Goal: Task Accomplishment & Management: Complete application form

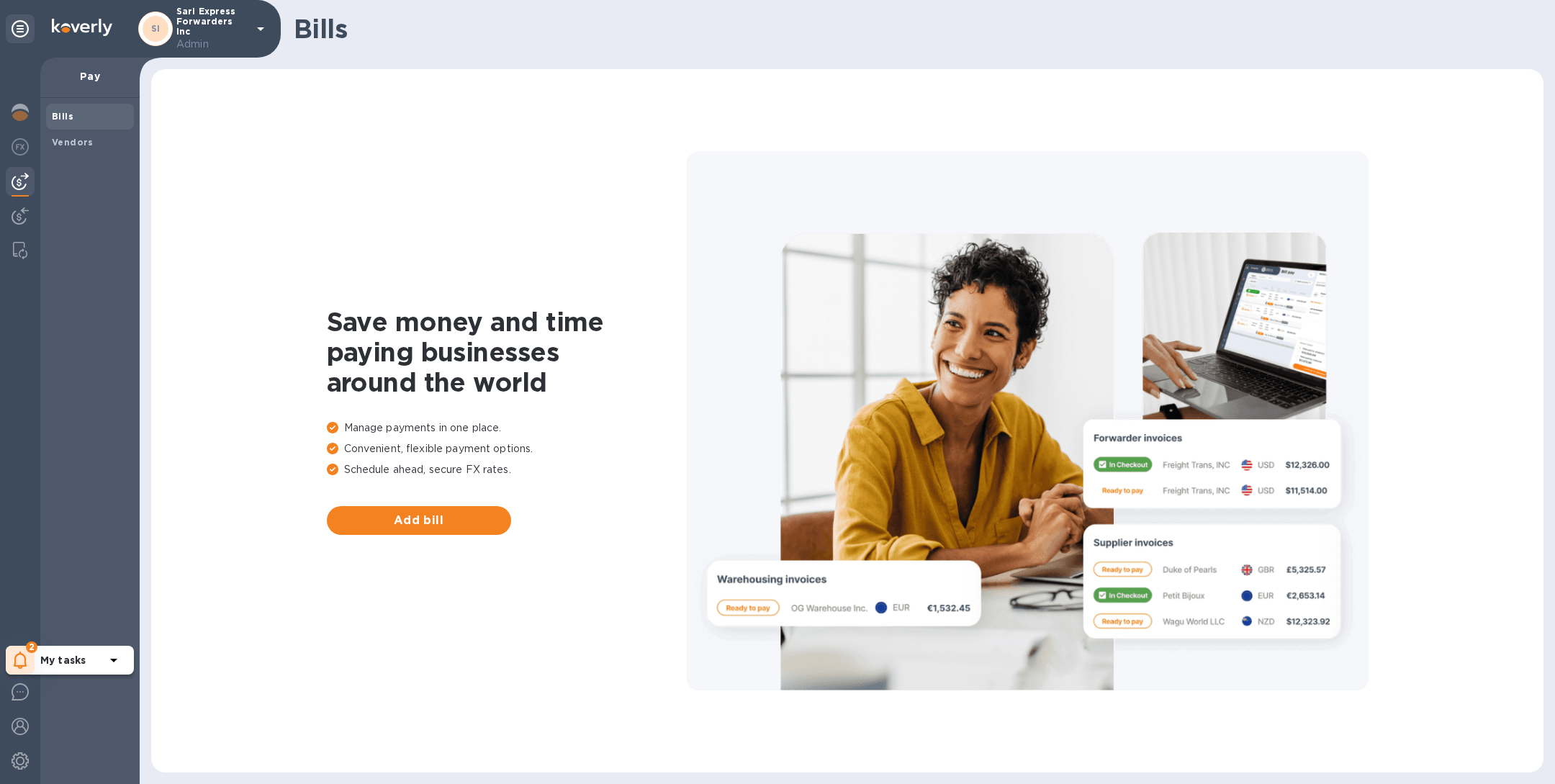
click at [30, 660] on div "2" at bounding box center [19, 659] width 28 height 28
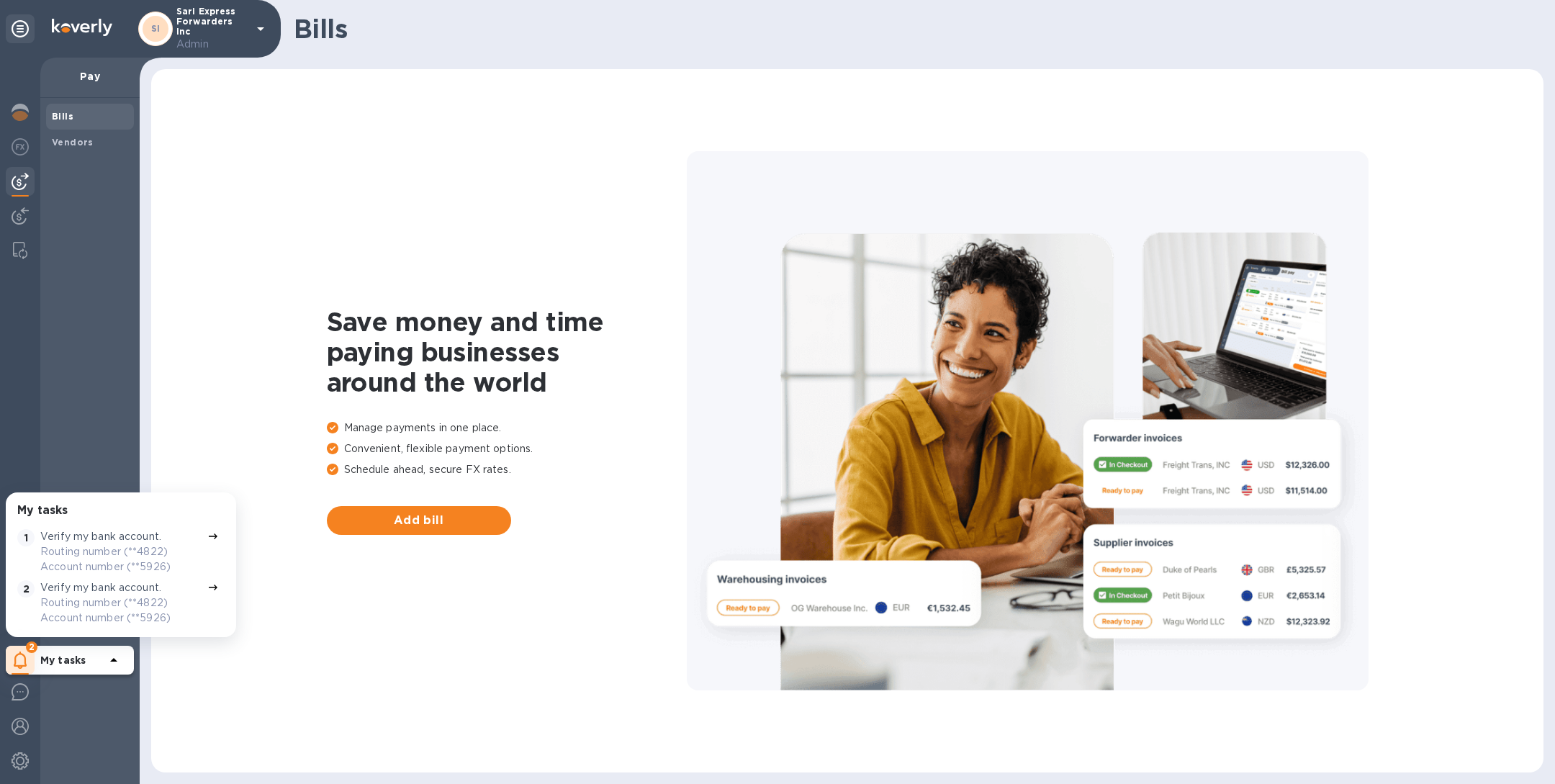
click at [89, 555] on p "Routing number (**4822) Account number (**5926)" at bounding box center [121, 559] width 161 height 30
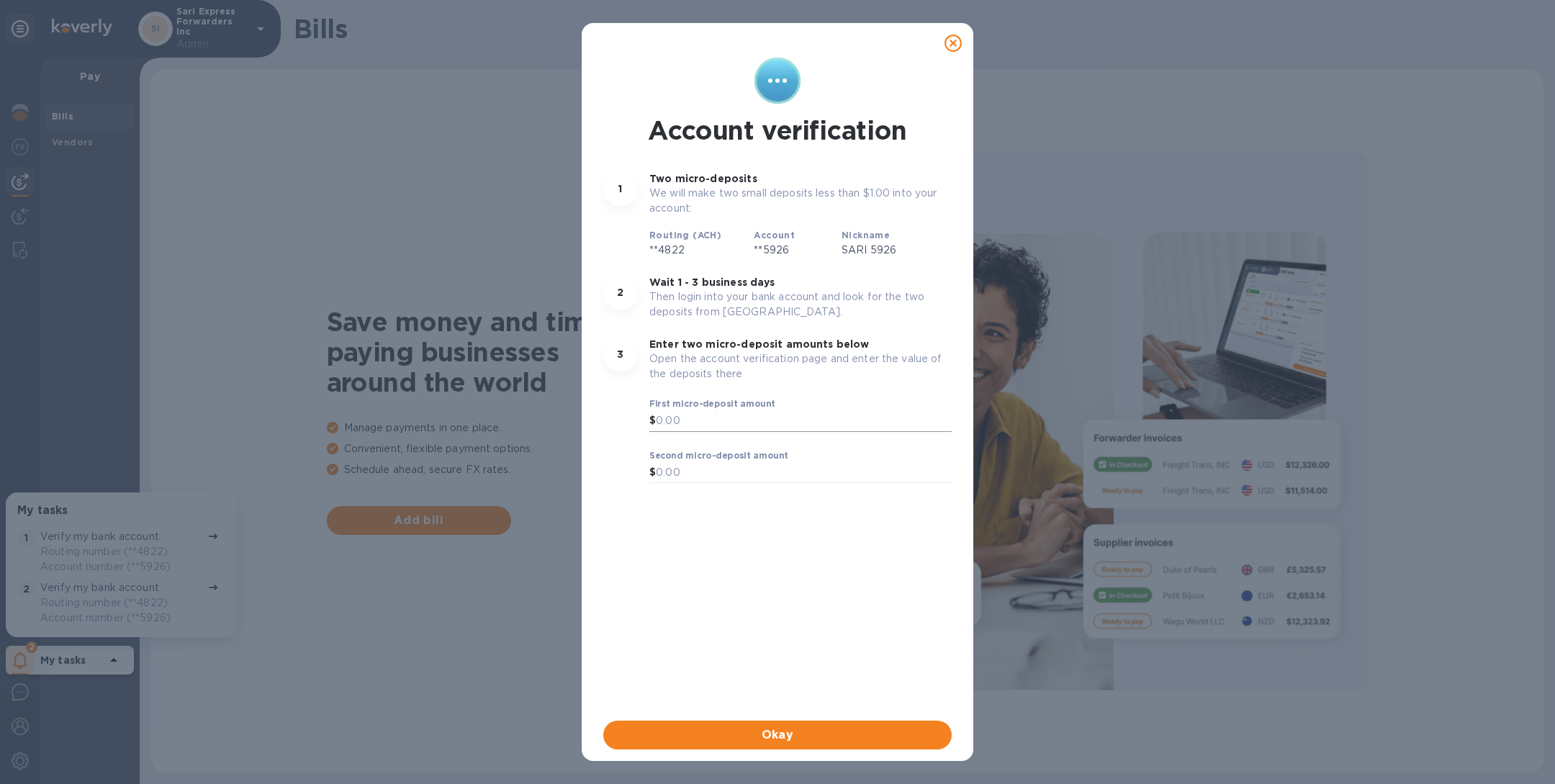
click at [717, 418] on input "text" at bounding box center [804, 421] width 296 height 22
type input "0.71"
click at [711, 470] on input "text" at bounding box center [804, 473] width 296 height 22
click at [799, 734] on span "Okay" at bounding box center [777, 731] width 325 height 17
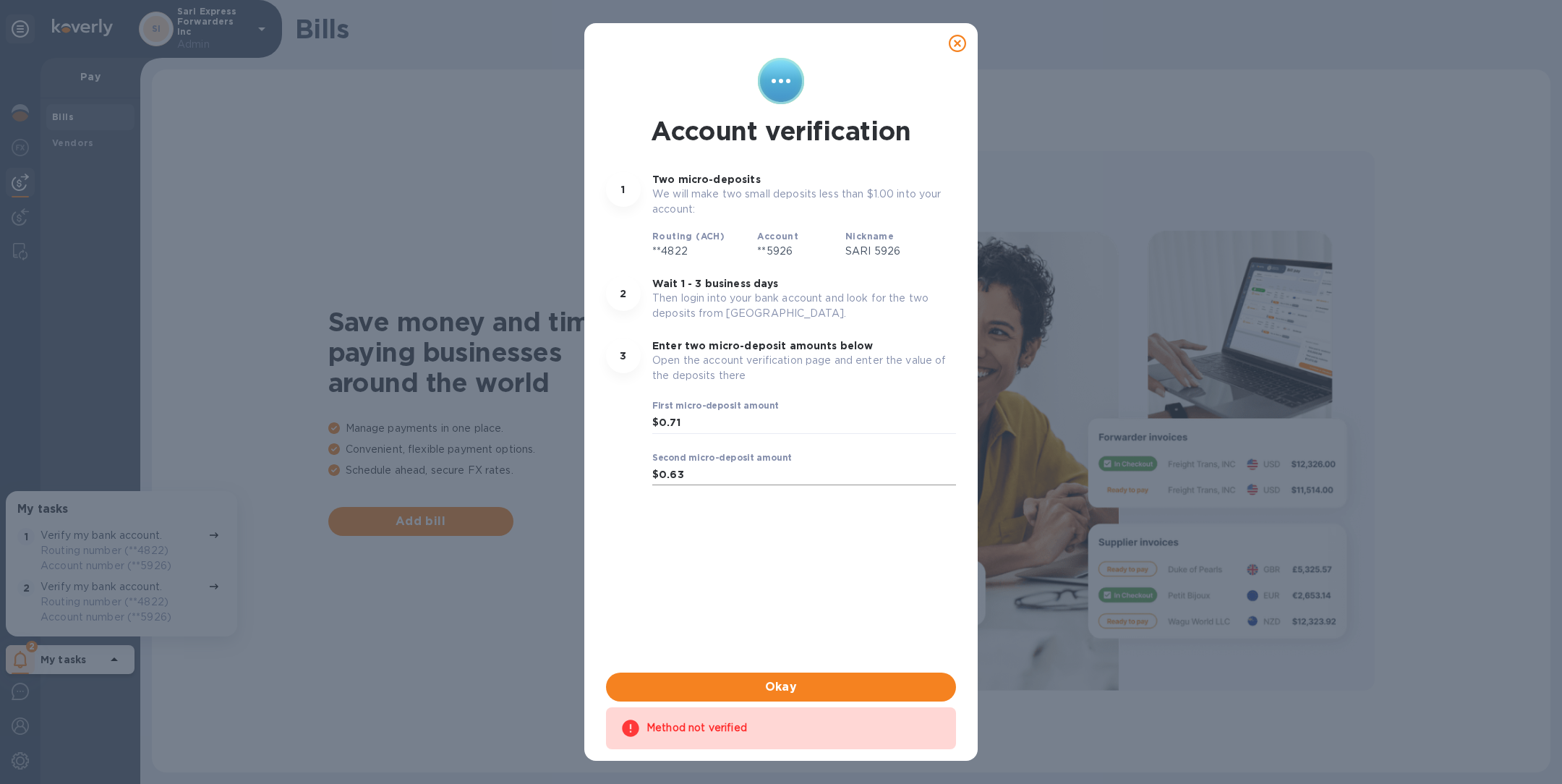
click at [727, 475] on input "0.63" at bounding box center [807, 475] width 297 height 22
type input "0.54"
click at [788, 686] on span "Okay" at bounding box center [781, 686] width 327 height 17
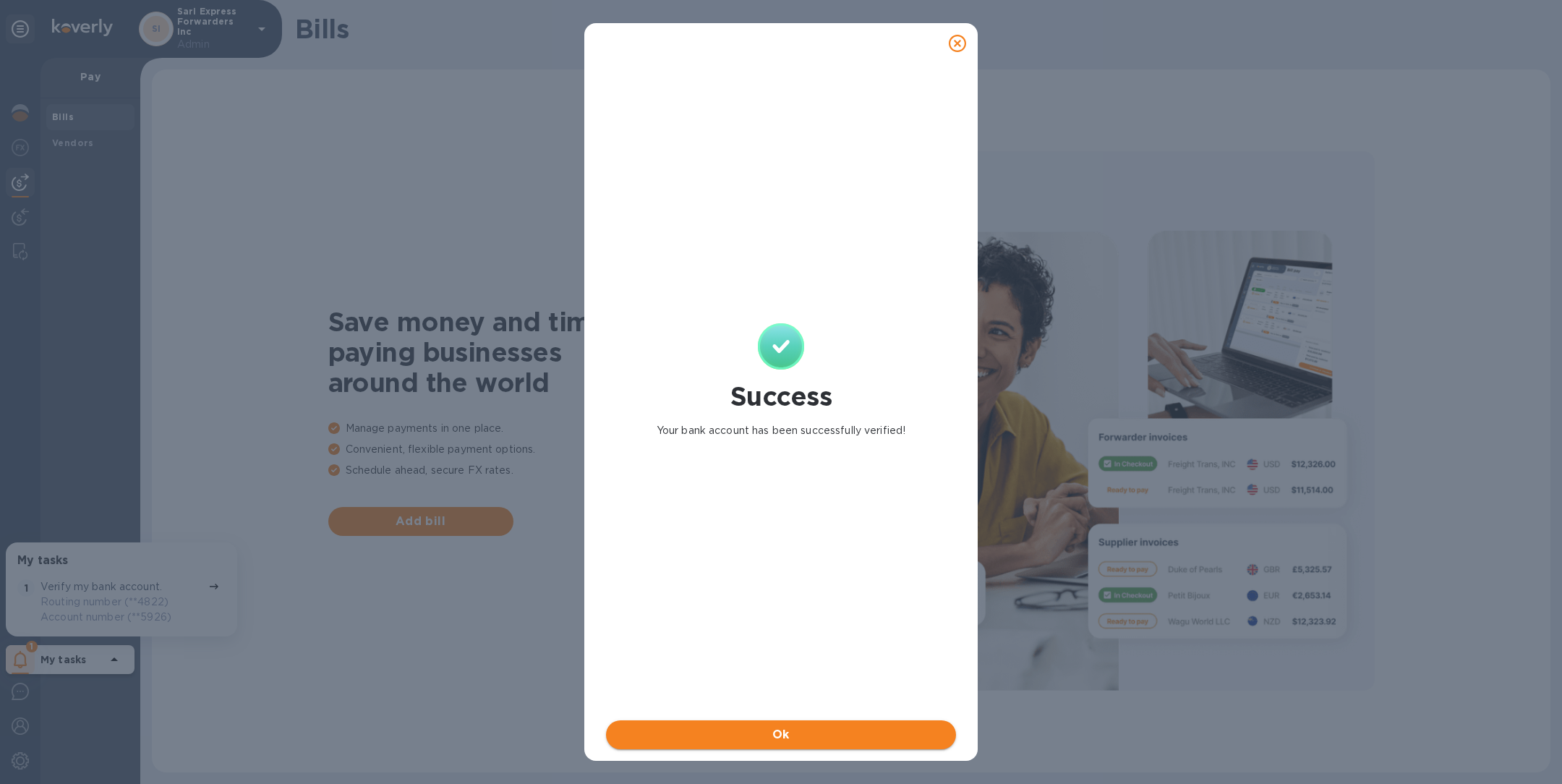
click at [754, 747] on button "Ok" at bounding box center [781, 734] width 350 height 29
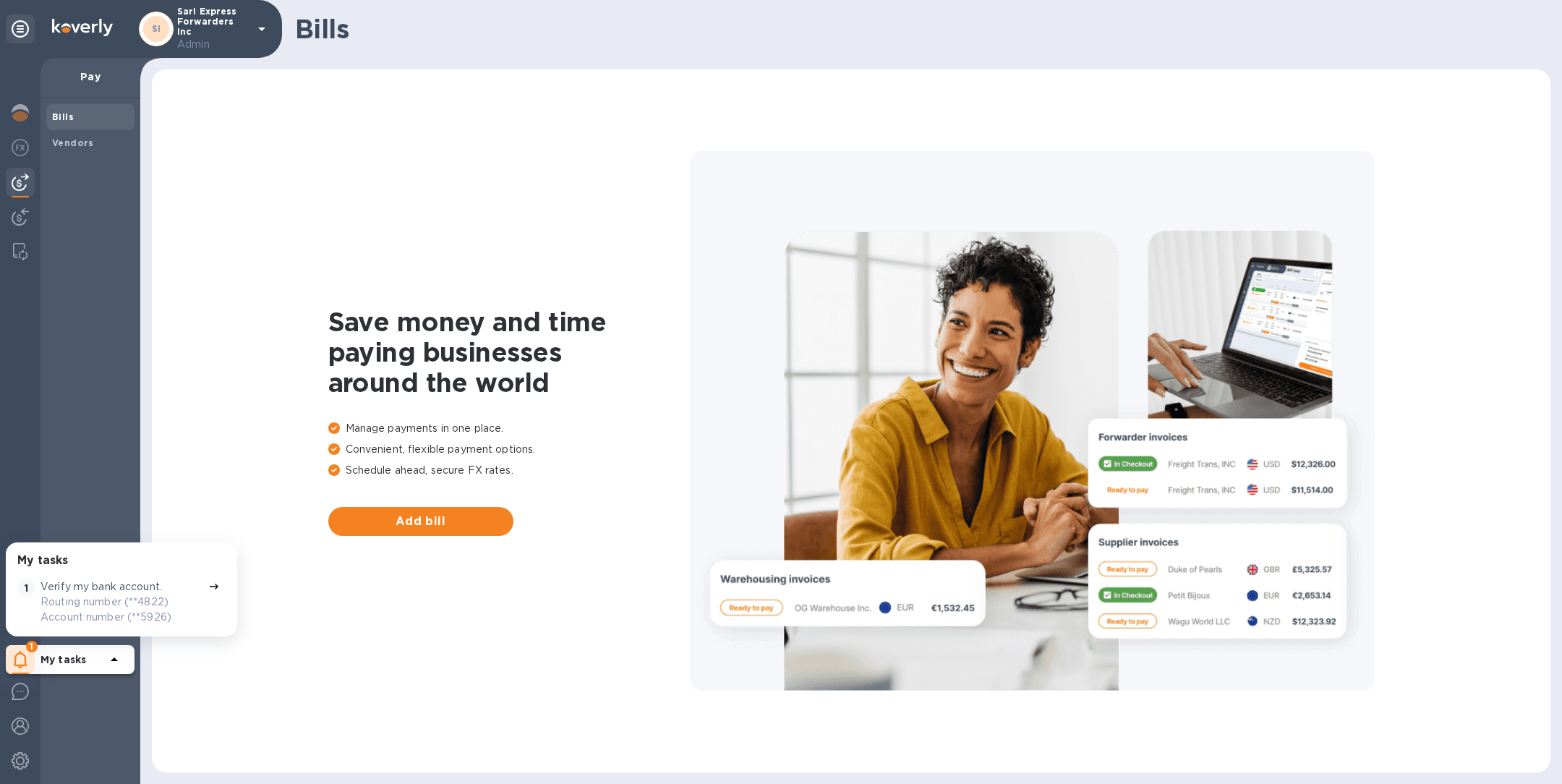
click at [127, 589] on p "Verify my bank account." at bounding box center [101, 586] width 121 height 15
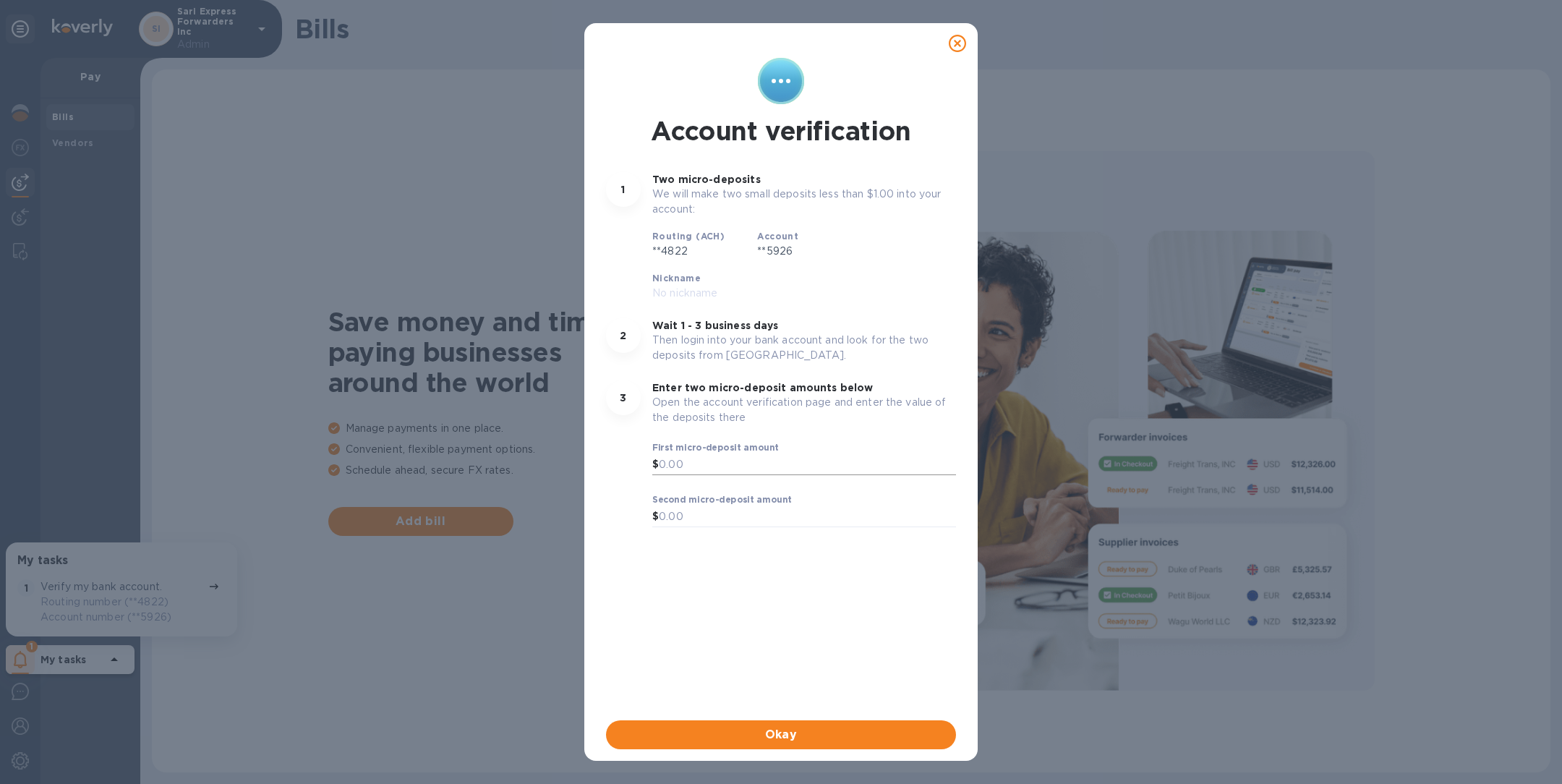
click at [683, 454] on input "text" at bounding box center [807, 465] width 297 height 22
type input "6"
type input "0.63"
click at [735, 506] on input "text" at bounding box center [807, 517] width 297 height 22
type input "0.15"
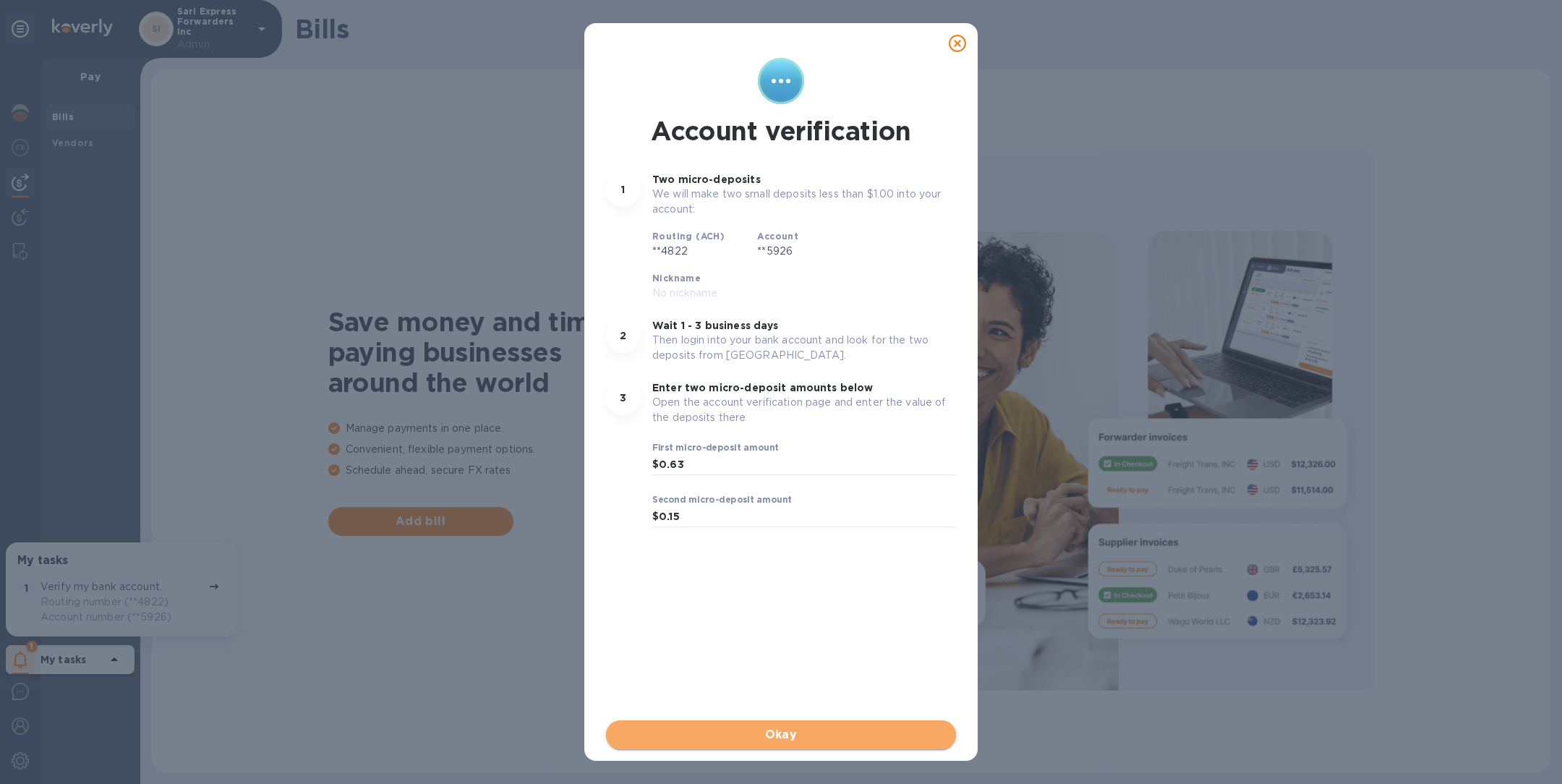
click at [841, 730] on span "Okay" at bounding box center [781, 734] width 327 height 17
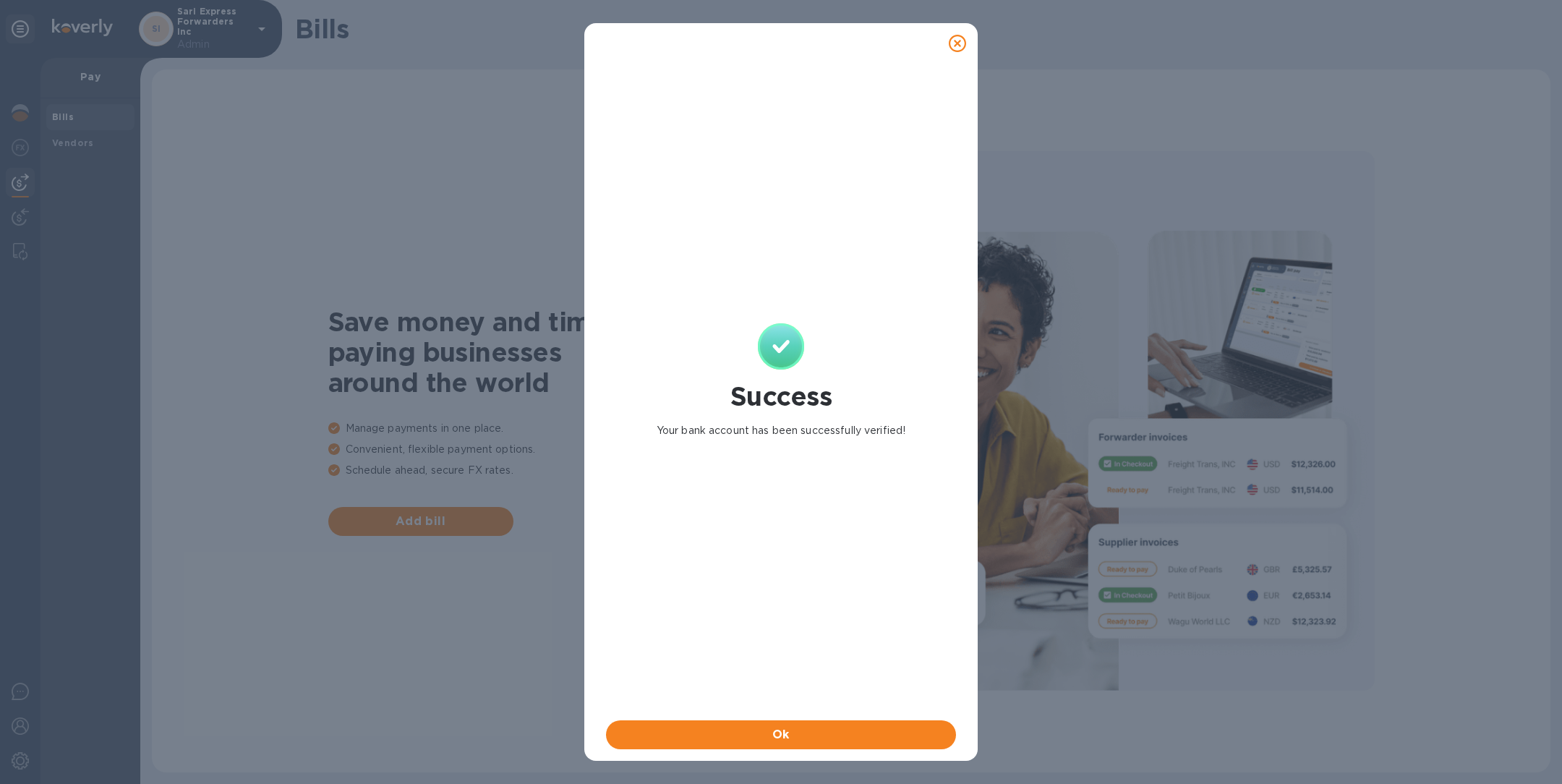
click at [965, 45] on icon at bounding box center [957, 43] width 17 height 17
